Goal: Use online tool/utility

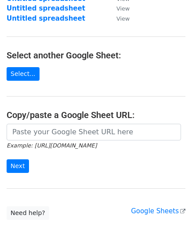
scroll to position [122, 0]
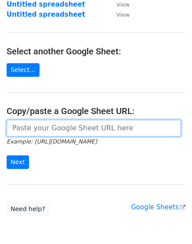
click at [41, 129] on input "url" at bounding box center [94, 128] width 174 height 17
paste input "https://docs.google.com/spreadsheets/d/14d20O36FC46qN5XMY0iRtyshNP-0LqNZVdXm_MJ…"
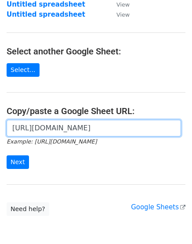
scroll to position [0, 194]
type input "https://docs.google.com/spreadsheets/d/14d20O36FC46qN5XMY0iRtyshNP-0LqNZVdXm_MJ…"
click at [7, 155] on input "Next" at bounding box center [18, 162] width 22 height 14
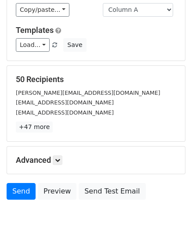
scroll to position [97, 0]
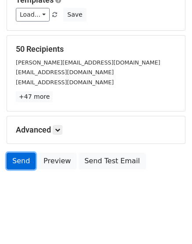
click at [27, 154] on link "Send" at bounding box center [21, 161] width 29 height 17
